Goal: Check status: Check status

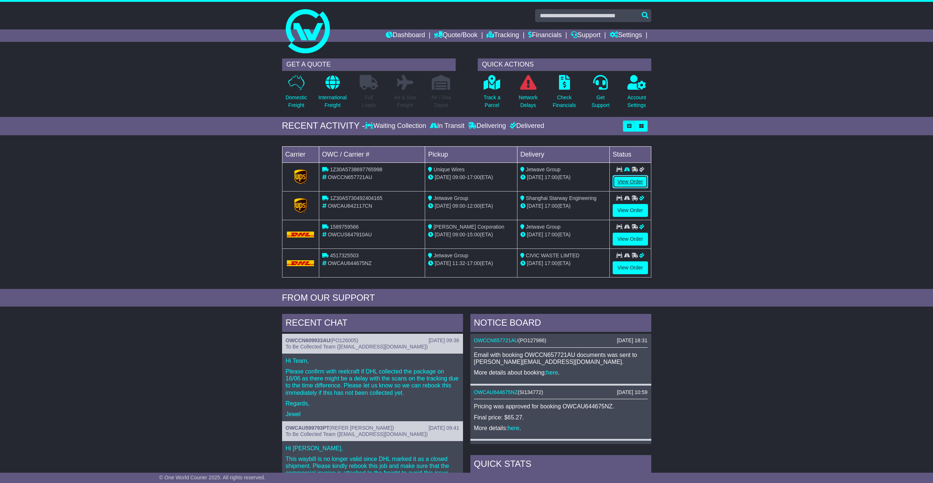
click at [625, 185] on link "View Order" at bounding box center [630, 181] width 35 height 13
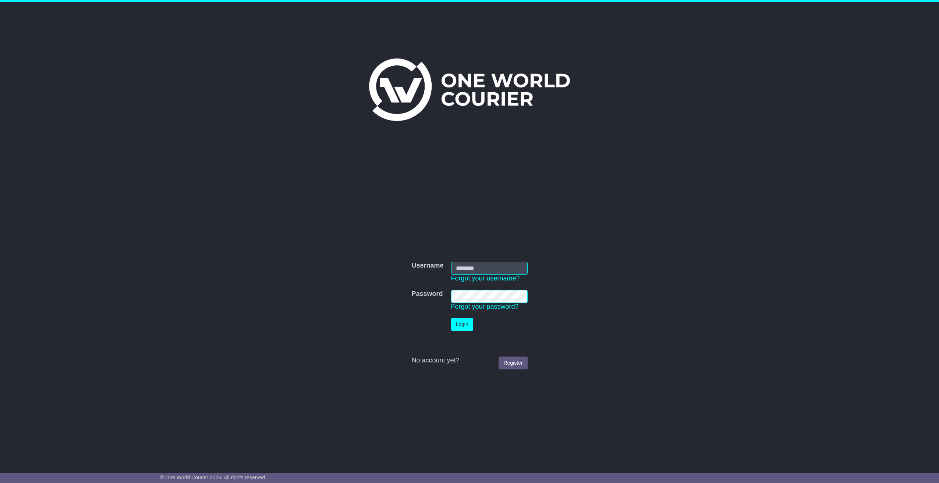
type input "**********"
click at [469, 326] on button "Login" at bounding box center [462, 324] width 22 height 13
